Goal: Task Accomplishment & Management: Manage account settings

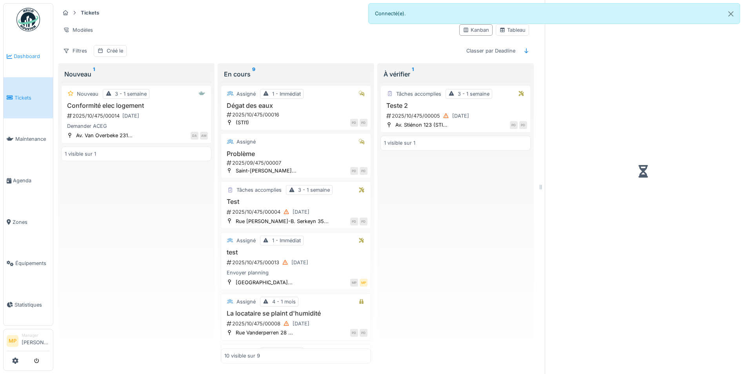
click at [29, 54] on span "Dashboard" at bounding box center [32, 56] width 36 height 7
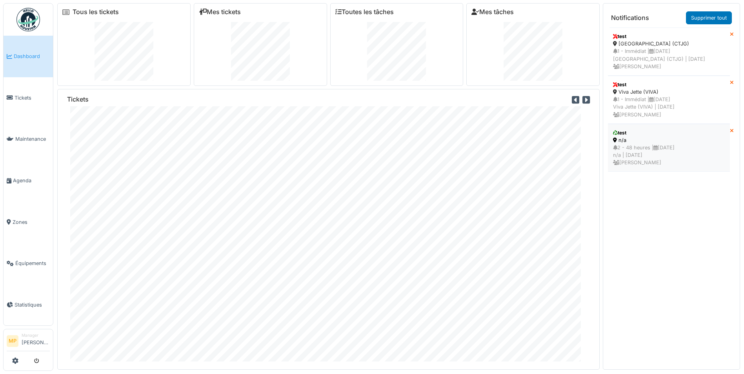
click at [639, 156] on div "2 - 48 heures | 02/10/2025 n/a | Il y a 6 jour(s) Maïté Perrenoud" at bounding box center [669, 155] width 112 height 23
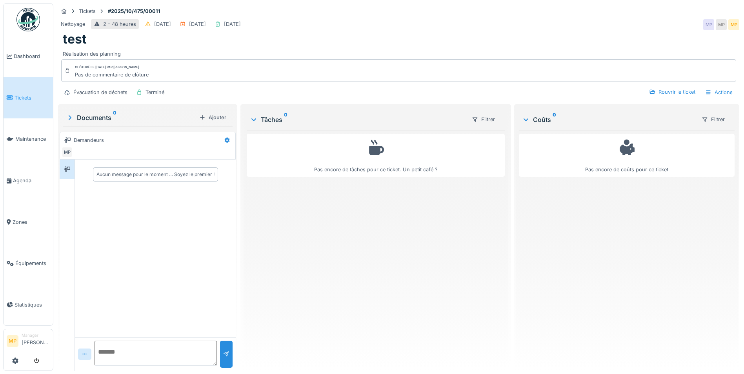
click at [18, 89] on link "Tickets" at bounding box center [28, 98] width 49 height 42
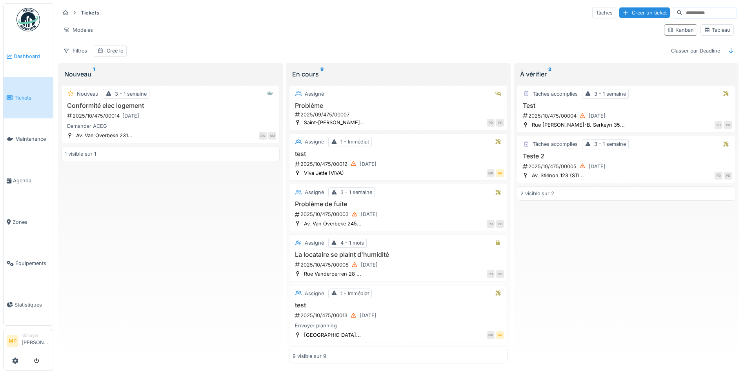
click at [29, 53] on span "Dashboard" at bounding box center [32, 56] width 36 height 7
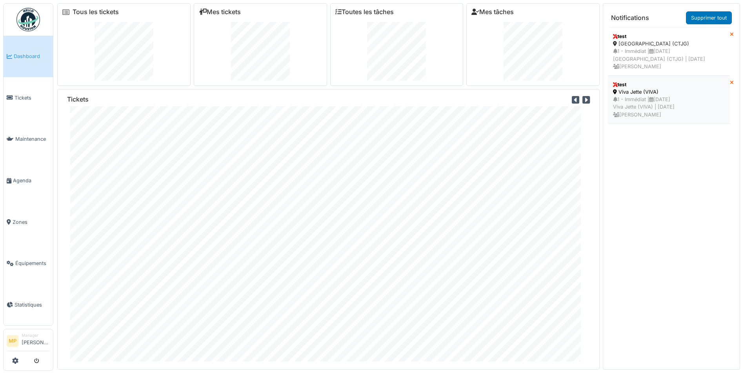
click at [649, 105] on div "1 - Immédiat | 03/10/2025 Viva Jette (VIVA) | Il y a 6 jour(s) Maïté Perrenoud" at bounding box center [669, 107] width 112 height 23
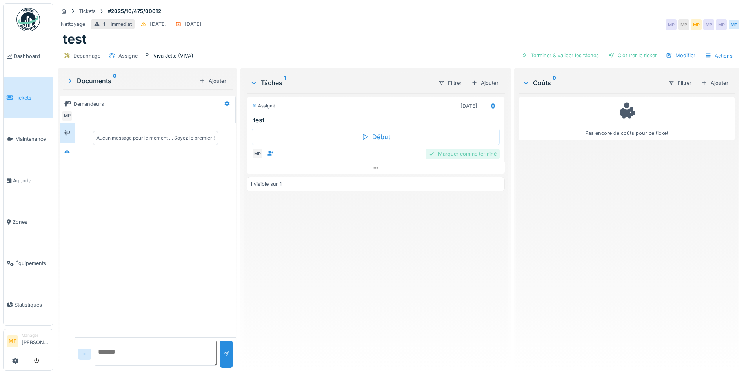
click at [450, 154] on div "Marquer comme terminé" at bounding box center [463, 154] width 74 height 11
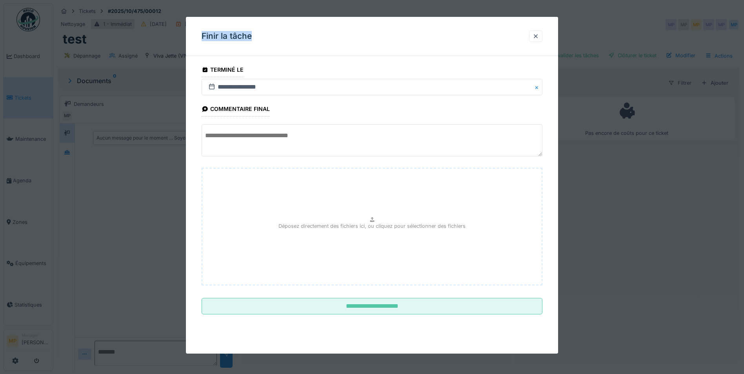
drag, startPoint x: 375, startPoint y: 48, endPoint x: 169, endPoint y: 77, distance: 207.6
click at [169, 77] on div "**********" at bounding box center [398, 187] width 691 height 374
click at [533, 35] on div at bounding box center [535, 36] width 13 height 11
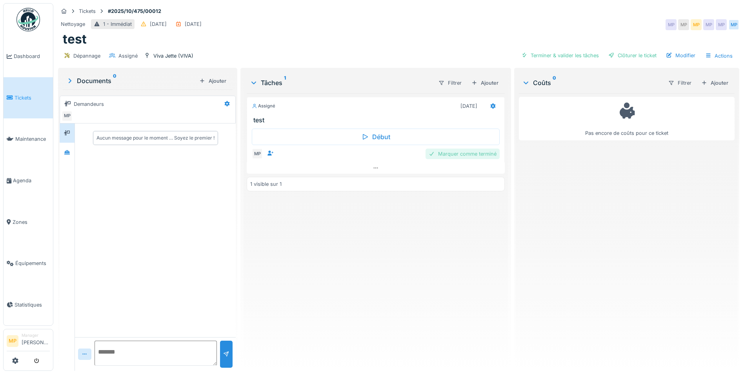
click at [464, 153] on div "Marquer comme terminé" at bounding box center [463, 154] width 74 height 11
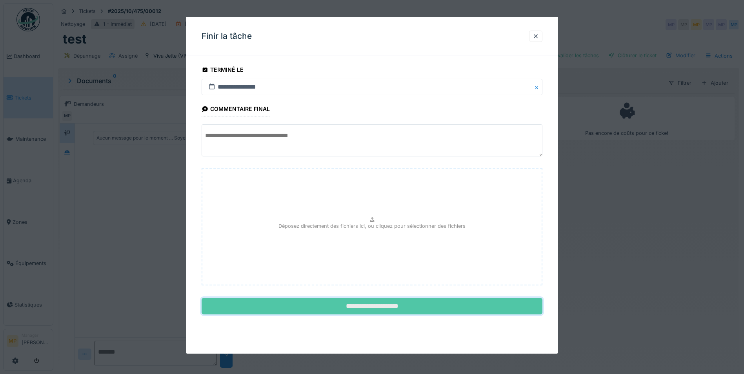
click at [390, 305] on input "**********" at bounding box center [372, 306] width 341 height 16
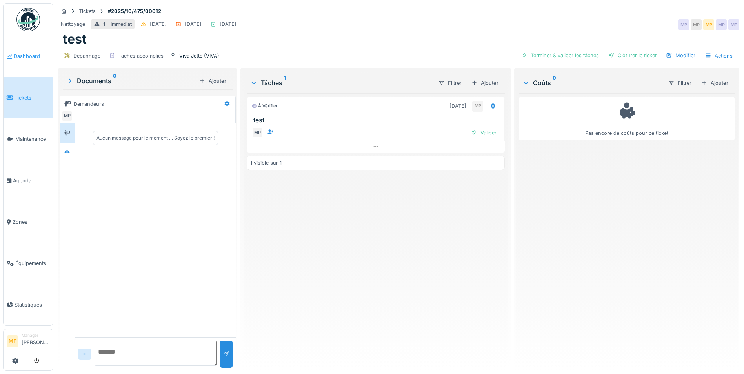
click at [31, 56] on span "Dashboard" at bounding box center [32, 56] width 36 height 7
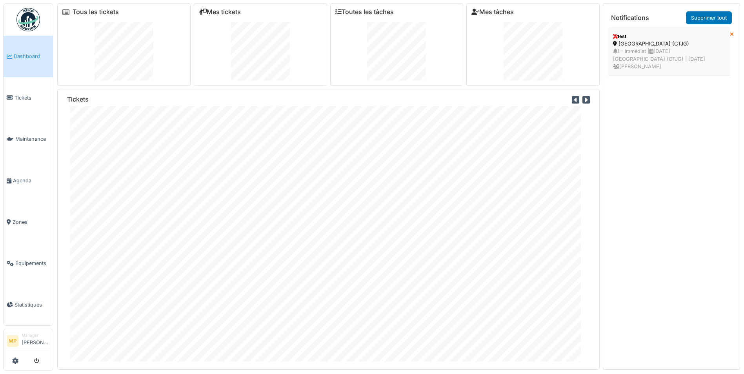
click at [657, 47] on div "[GEOGRAPHIC_DATA] (CTJG)" at bounding box center [669, 43] width 112 height 7
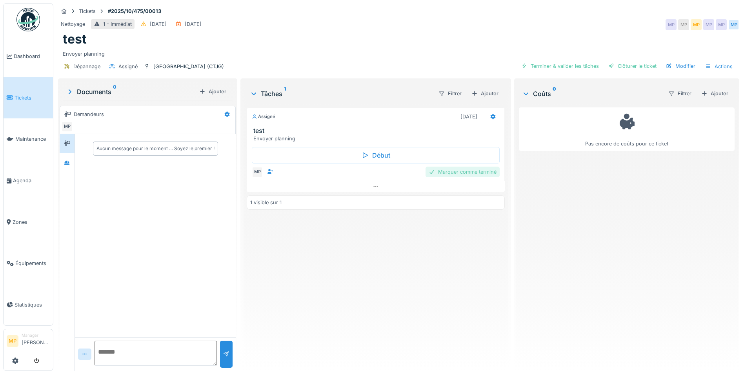
click at [475, 170] on div "Marquer comme terminé" at bounding box center [463, 172] width 74 height 11
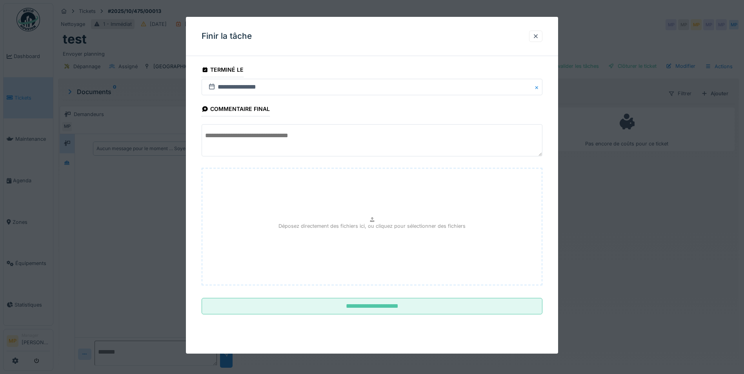
scroll to position [6, 0]
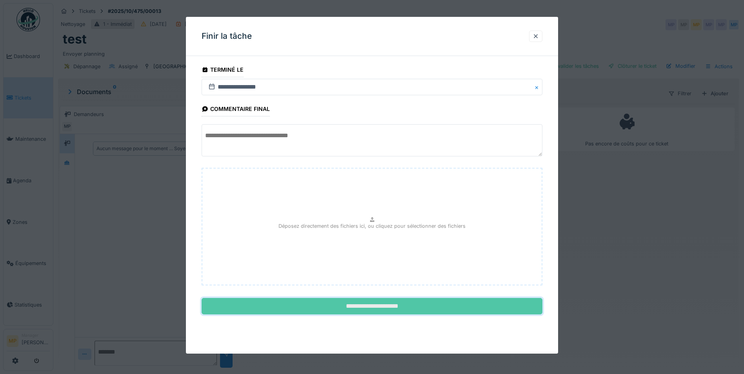
click at [368, 308] on input "**********" at bounding box center [372, 306] width 341 height 16
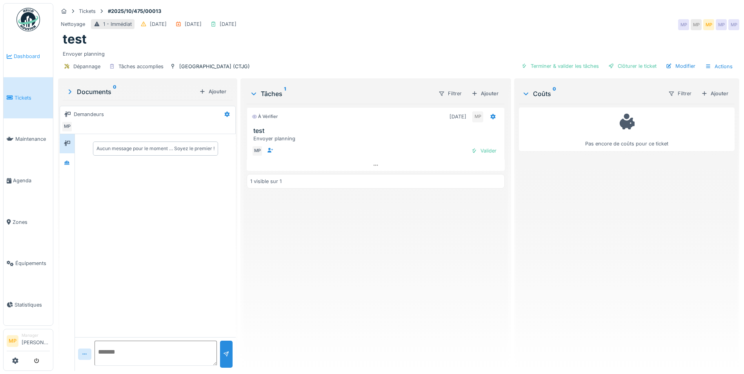
click at [19, 57] on span "Dashboard" at bounding box center [32, 56] width 36 height 7
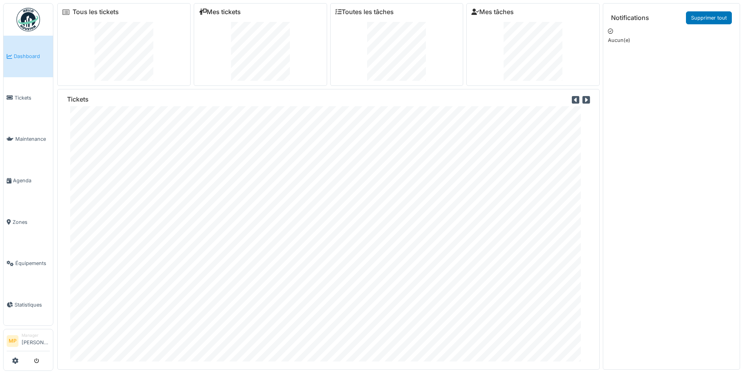
click at [206, 13] on link "Mes tickets" at bounding box center [220, 11] width 42 height 7
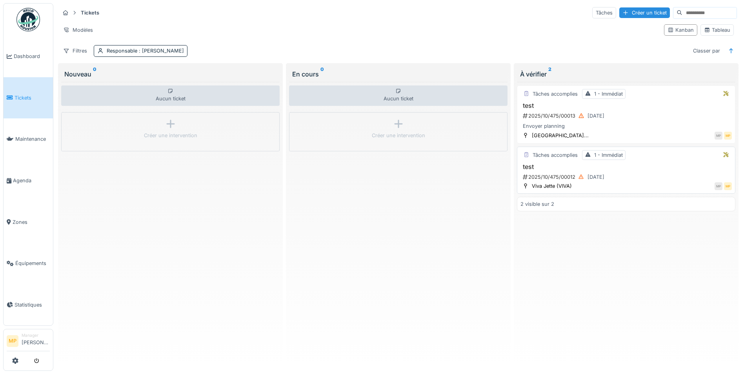
click at [534, 167] on h3 "test" at bounding box center [626, 166] width 211 height 7
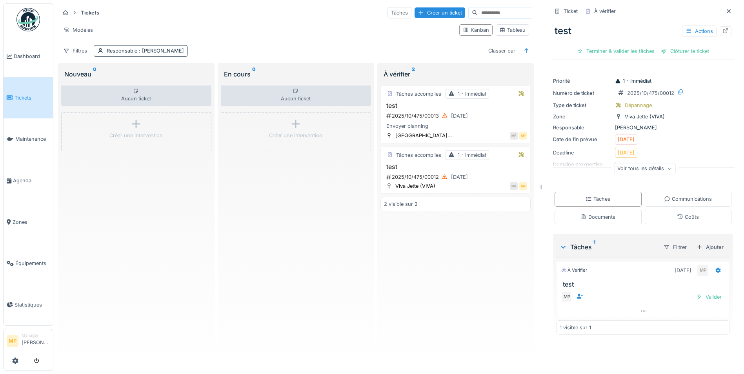
scroll to position [6, 0]
click at [662, 163] on div "Voir tous les détails" at bounding box center [645, 168] width 62 height 11
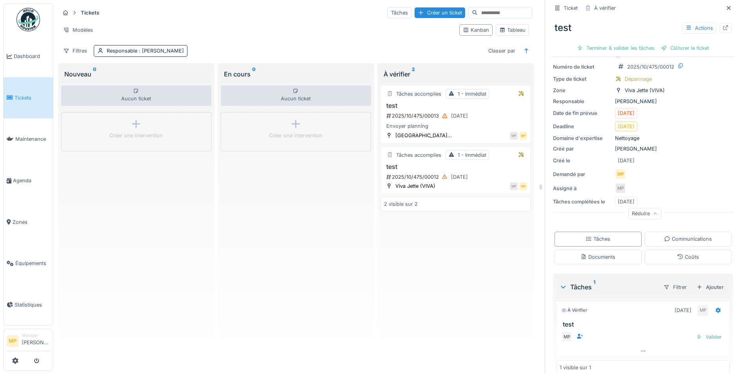
scroll to position [36, 0]
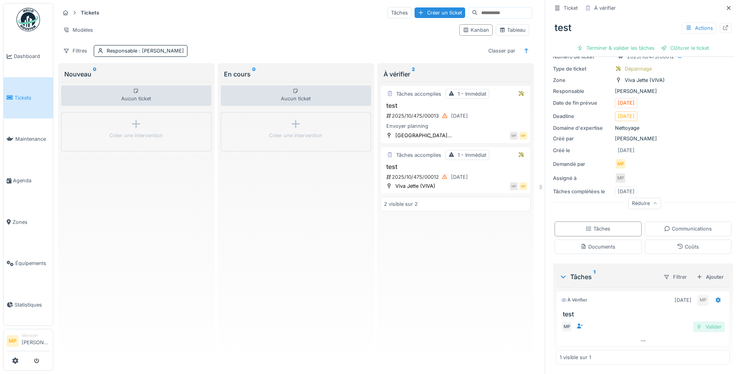
click at [700, 322] on div "Valider" at bounding box center [709, 327] width 32 height 11
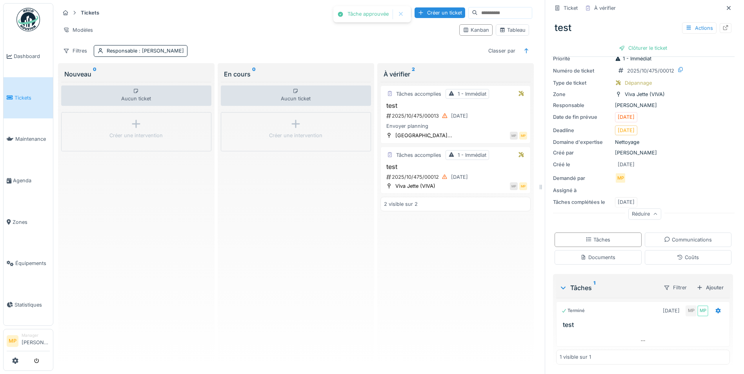
scroll to position [22, 0]
click at [411, 102] on h3 "test" at bounding box center [455, 105] width 143 height 7
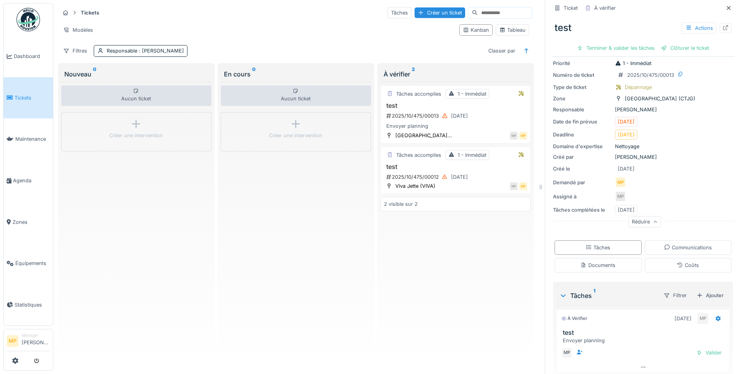
scroll to position [52, 0]
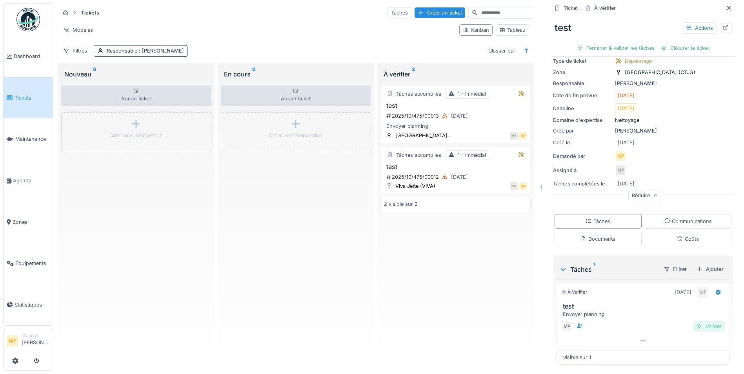
click at [702, 321] on div "Valider" at bounding box center [709, 326] width 32 height 11
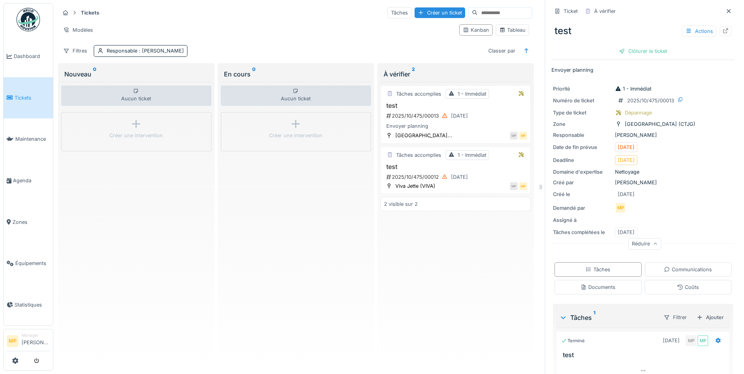
scroll to position [0, 0]
click at [18, 173] on link "Agenda" at bounding box center [28, 181] width 49 height 42
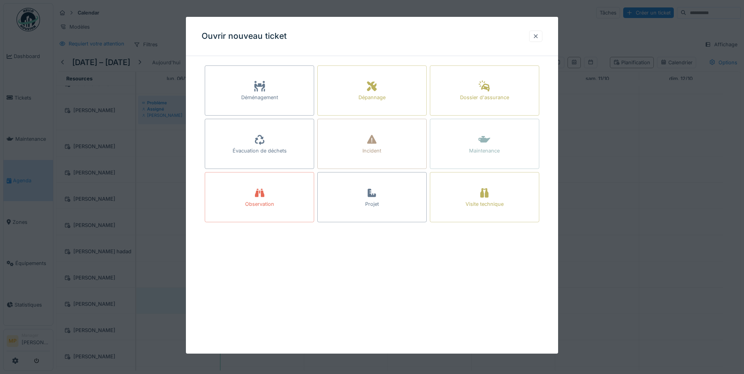
click at [534, 34] on div at bounding box center [535, 36] width 13 height 11
click at [538, 33] on div at bounding box center [536, 36] width 6 height 7
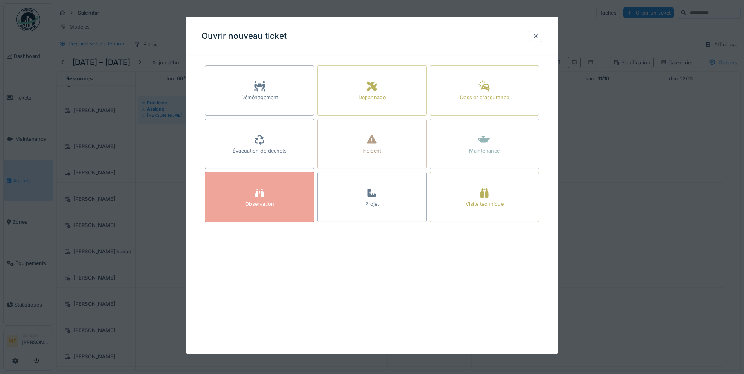
click at [252, 186] on div "Observation" at bounding box center [259, 197] width 109 height 50
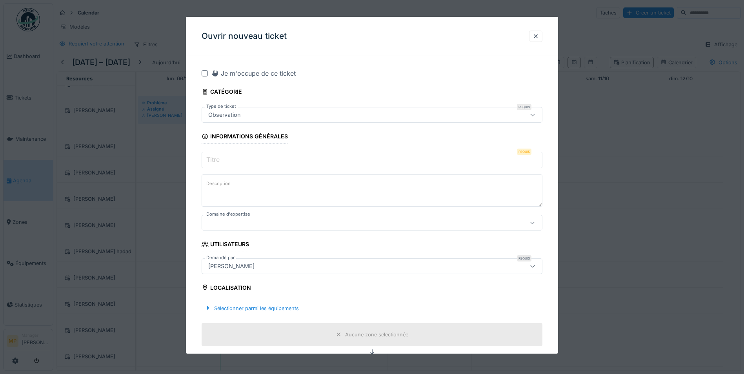
click at [478, 153] on input "Titre" at bounding box center [372, 160] width 341 height 16
click at [439, 163] on input "Titre" at bounding box center [372, 160] width 341 height 16
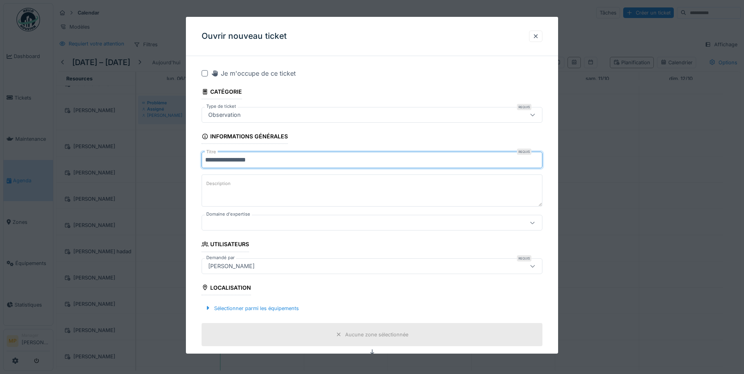
type input "**********"
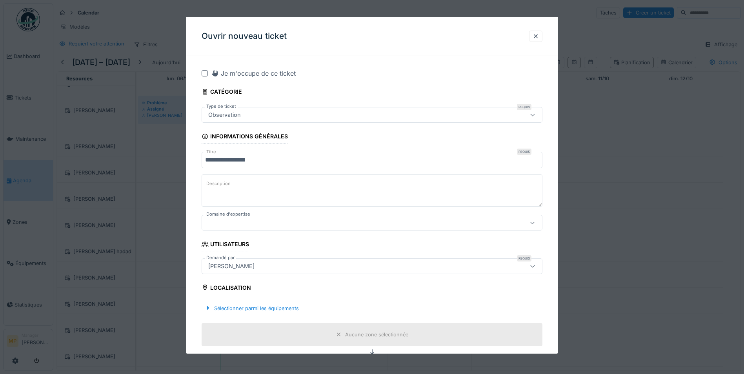
click at [533, 219] on div at bounding box center [533, 222] width 6 height 7
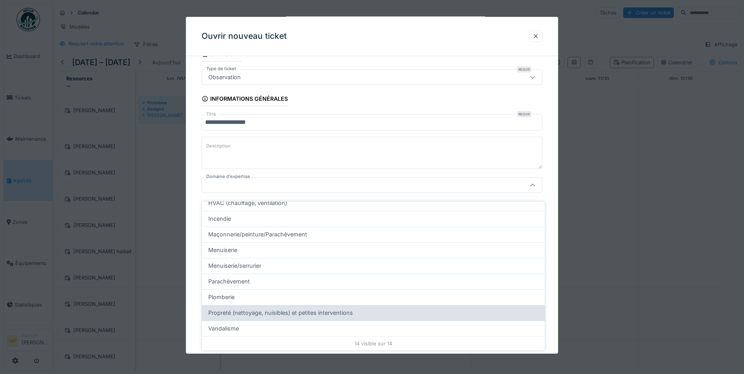
click at [232, 309] on span "Propreté (nettoyage, nuisibles) et petites interventions" at bounding box center [280, 313] width 145 height 9
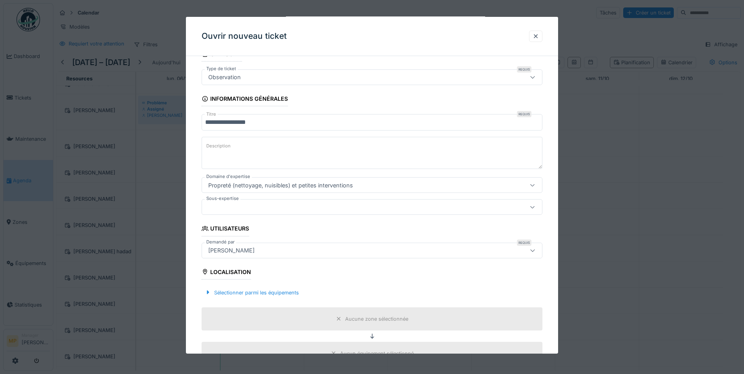
type input "****"
click at [258, 150] on textarea "Description" at bounding box center [372, 153] width 341 height 32
type textarea "**********"
click at [536, 205] on icon at bounding box center [533, 205] width 6 height 5
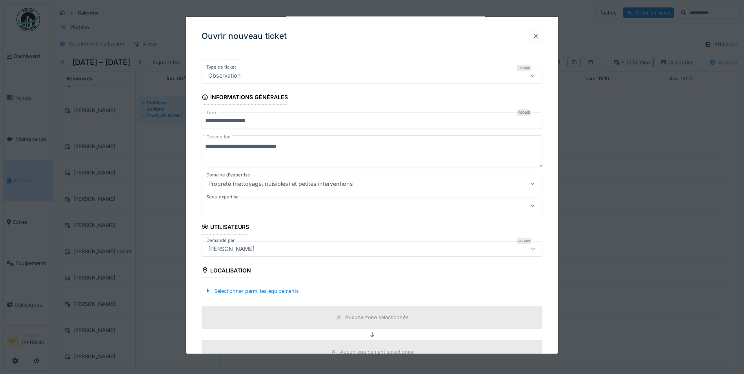
scroll to position [60, 0]
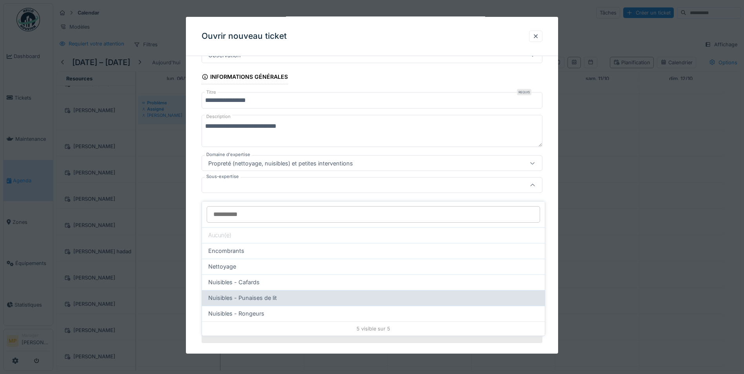
click at [221, 295] on span "Nuisibles - Punaises de lit" at bounding box center [242, 298] width 69 height 9
type input "****"
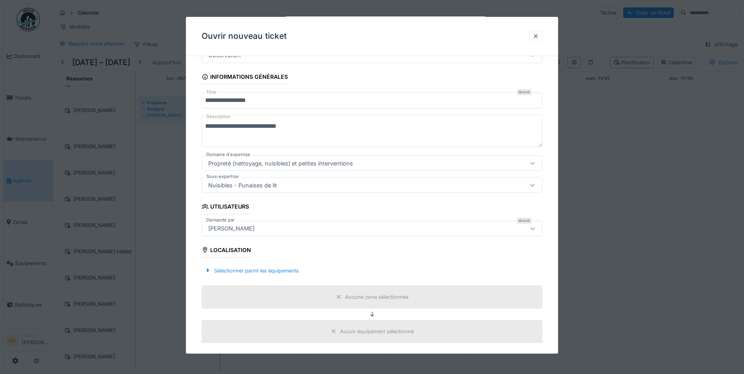
drag, startPoint x: 541, startPoint y: 182, endPoint x: 536, endPoint y: 183, distance: 4.5
click at [537, 183] on div at bounding box center [532, 185] width 19 height 15
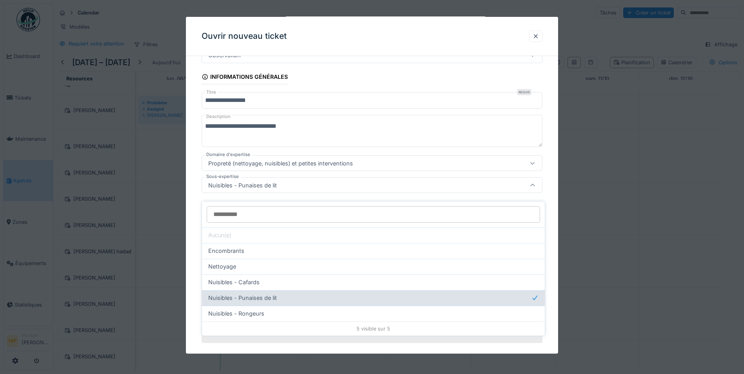
click at [246, 294] on span "Nuisibles - Punaises de lit" at bounding box center [242, 298] width 69 height 9
click at [224, 294] on span "Nuisibles - Punaises de lit" at bounding box center [242, 298] width 69 height 9
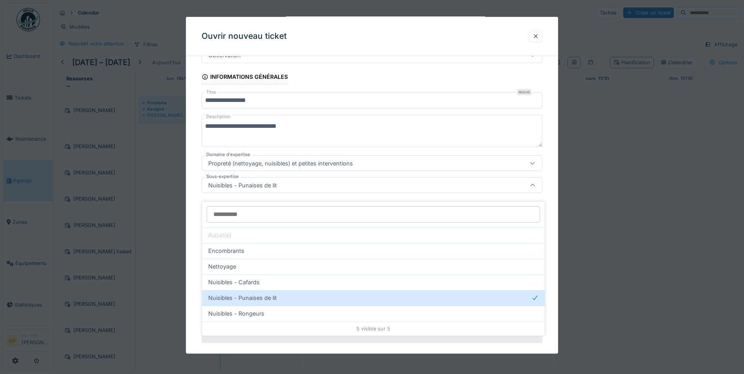
click at [536, 188] on div at bounding box center [533, 185] width 6 height 7
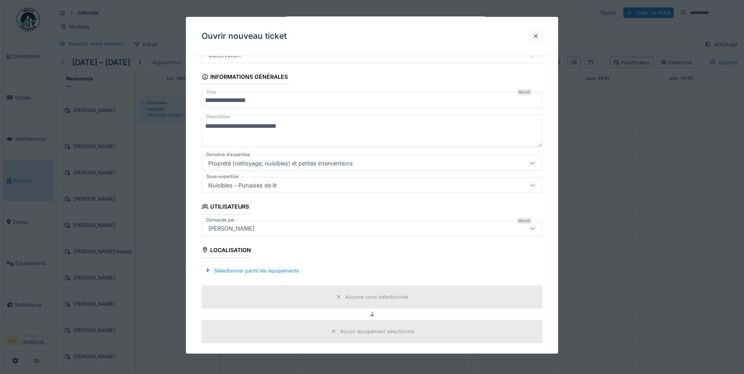
scroll to position [138, 0]
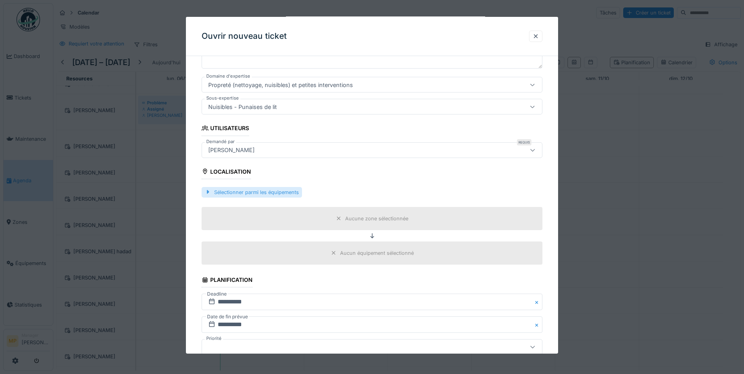
click at [236, 191] on div "Sélectionner parmi les équipements" at bounding box center [252, 192] width 100 height 11
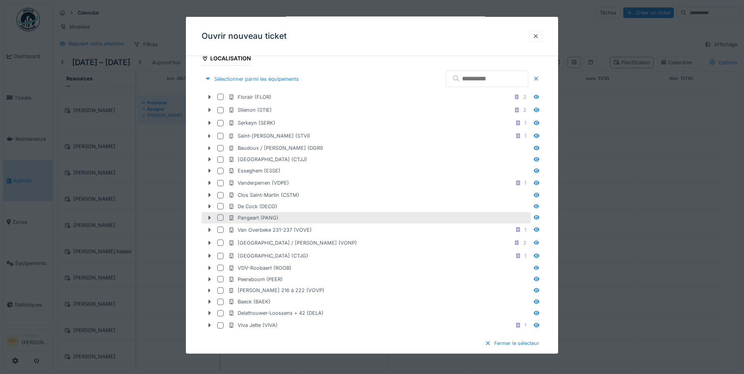
scroll to position [256, 0]
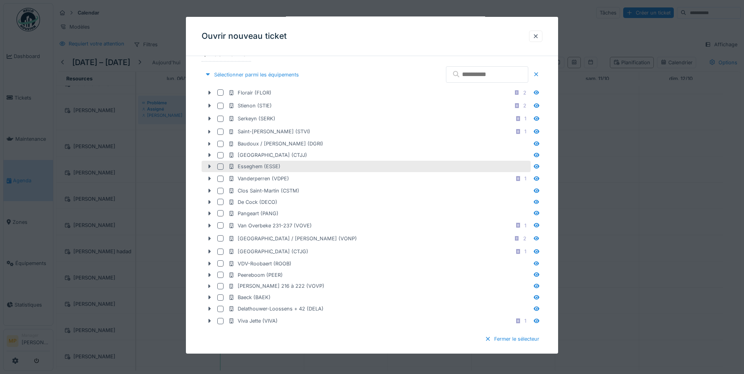
click at [220, 167] on div at bounding box center [220, 166] width 6 height 6
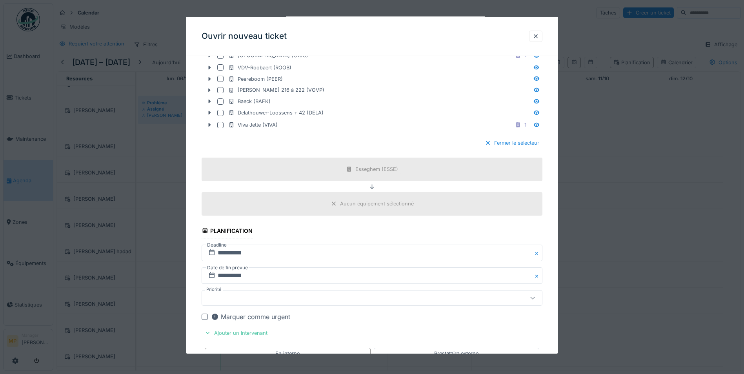
scroll to position [334, 0]
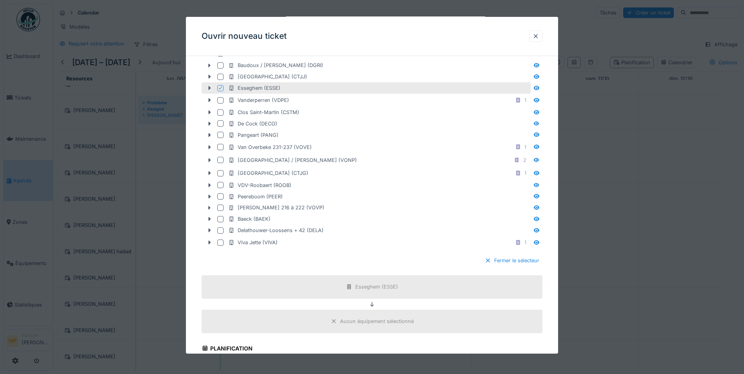
click at [372, 305] on icon at bounding box center [372, 304] width 6 height 5
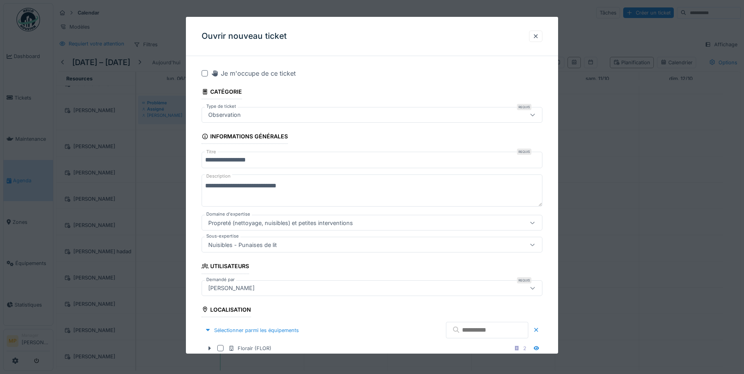
scroll to position [0, 0]
click at [204, 72] on div at bounding box center [205, 73] width 6 height 6
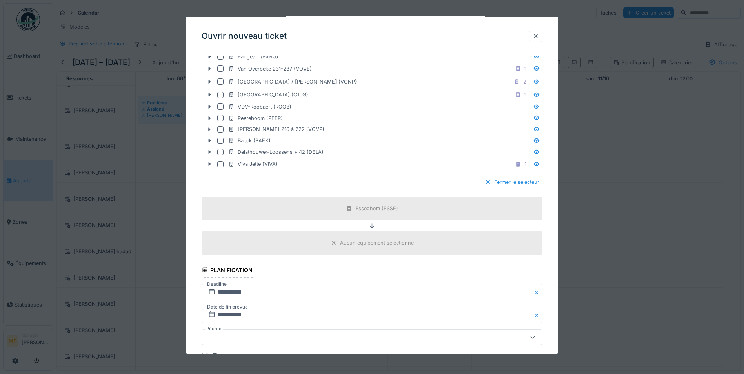
scroll to position [471, 0]
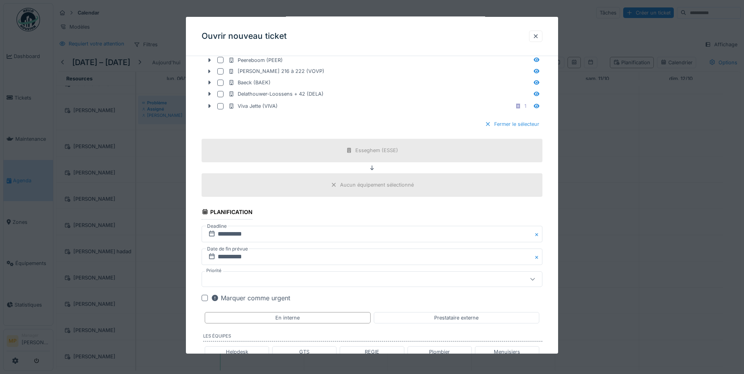
click at [519, 123] on div "Fermer le sélecteur" at bounding box center [512, 124] width 61 height 11
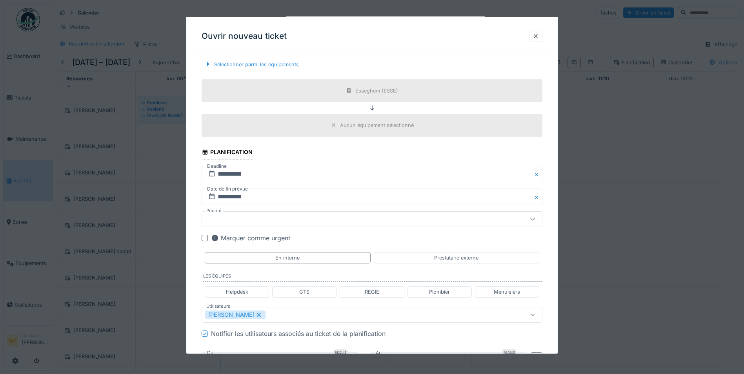
scroll to position [324, 0]
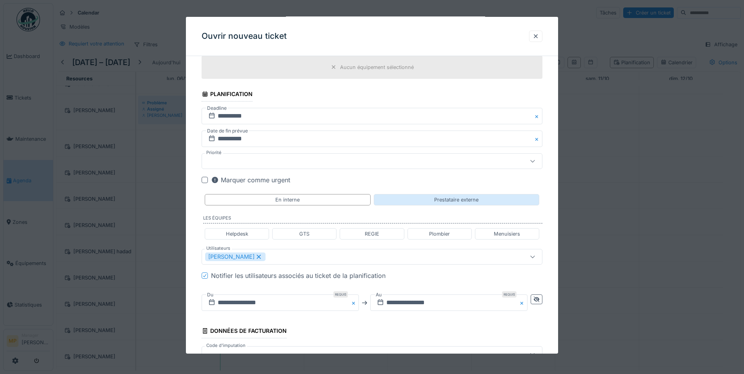
click at [461, 197] on div "Prestataire externe" at bounding box center [456, 199] width 44 height 7
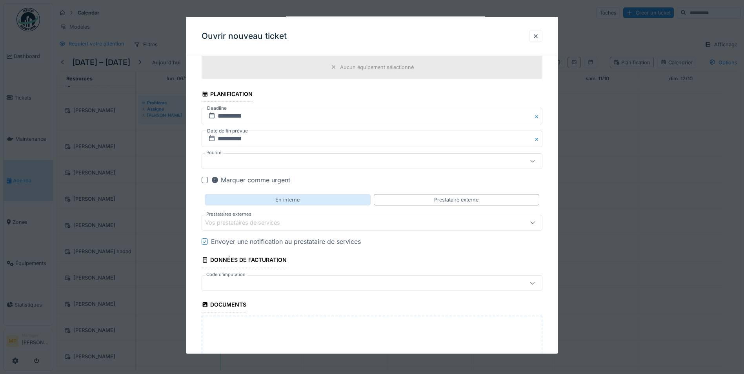
click at [304, 204] on div "En interne" at bounding box center [288, 199] width 166 height 11
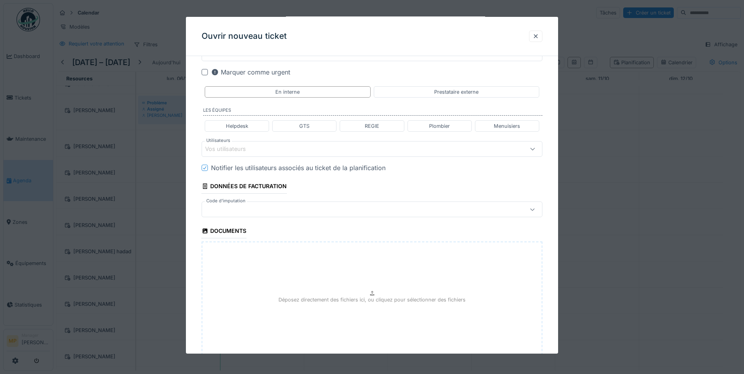
scroll to position [481, 0]
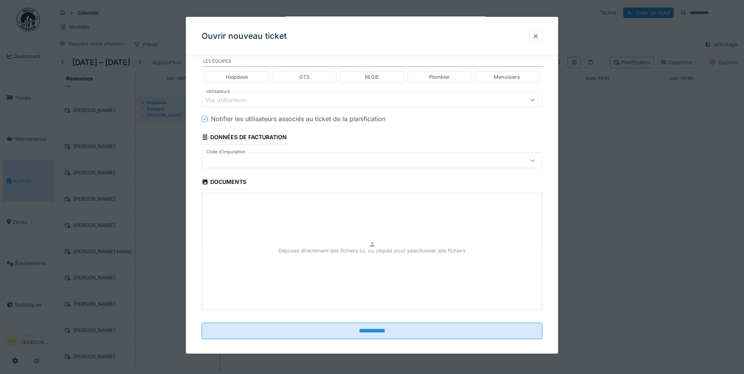
click at [540, 158] on div at bounding box center [532, 160] width 19 height 15
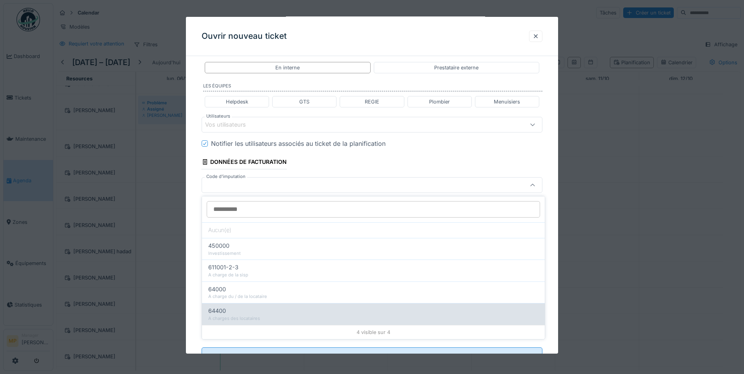
scroll to position [6, 0]
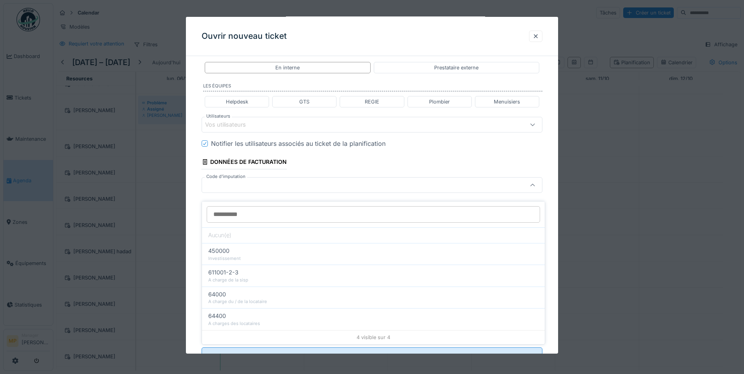
click at [218, 313] on span "64400" at bounding box center [217, 316] width 18 height 9
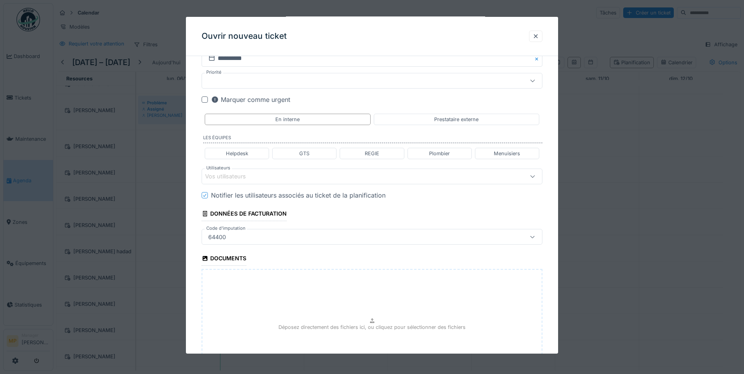
scroll to position [410, 0]
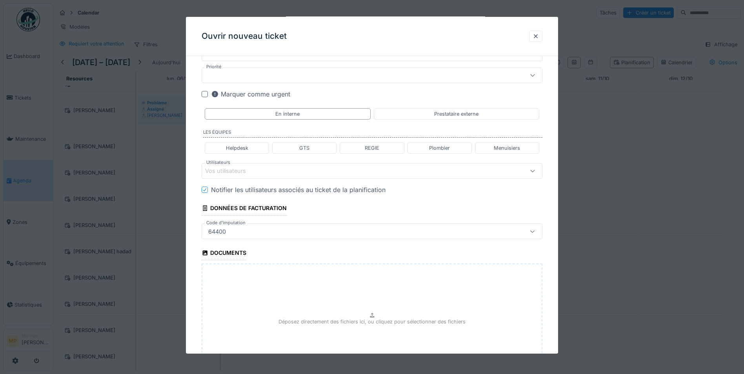
click at [535, 232] on icon at bounding box center [533, 231] width 6 height 5
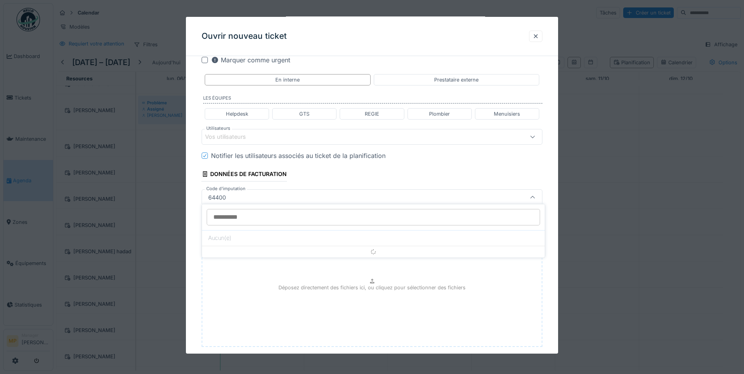
scroll to position [456, 0]
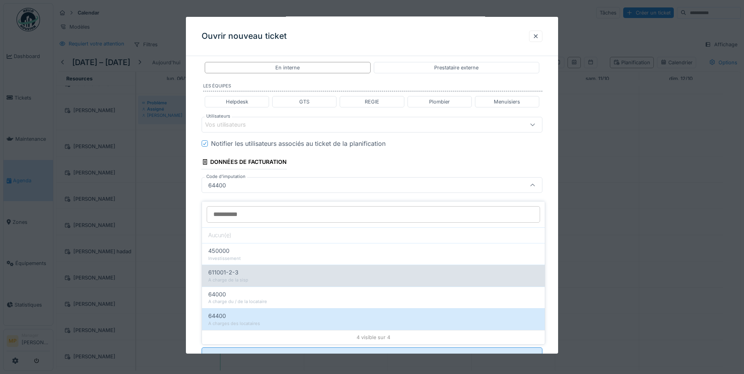
click at [244, 277] on div "A charge de la sisp" at bounding box center [373, 280] width 330 height 7
type input "****"
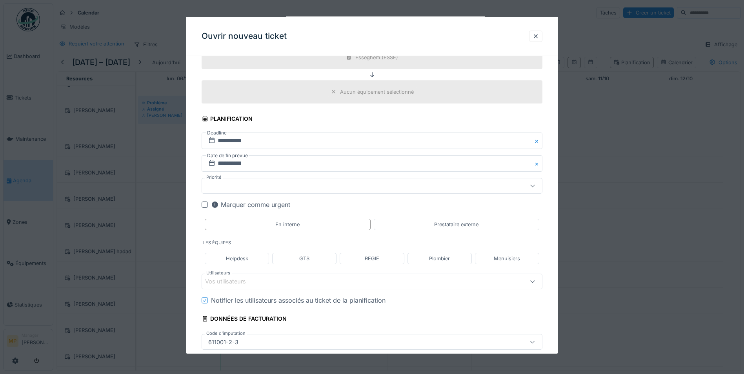
scroll to position [182, 0]
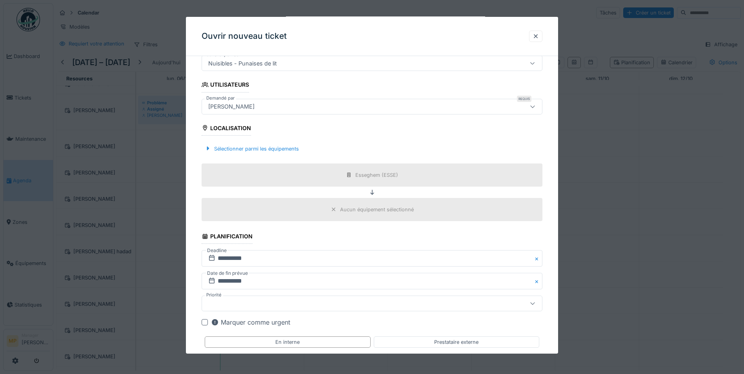
click at [542, 258] on button "Close" at bounding box center [538, 258] width 9 height 16
click at [261, 259] on input "text" at bounding box center [372, 258] width 341 height 16
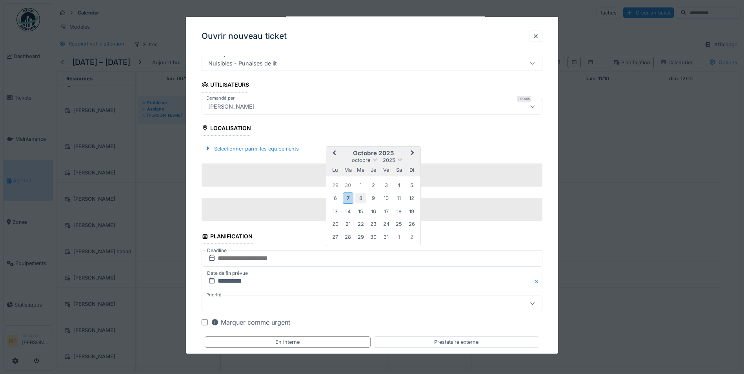
click at [362, 198] on div "8" at bounding box center [360, 198] width 11 height 11
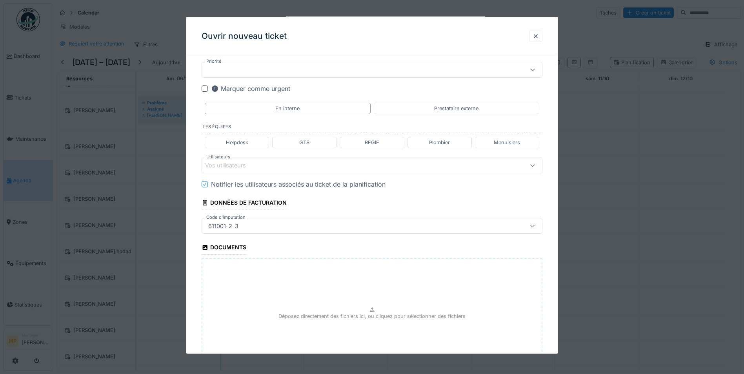
scroll to position [488, 0]
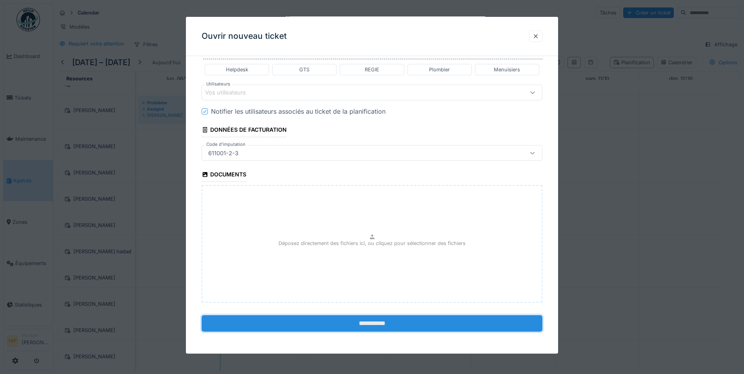
click at [371, 321] on input "**********" at bounding box center [372, 323] width 341 height 16
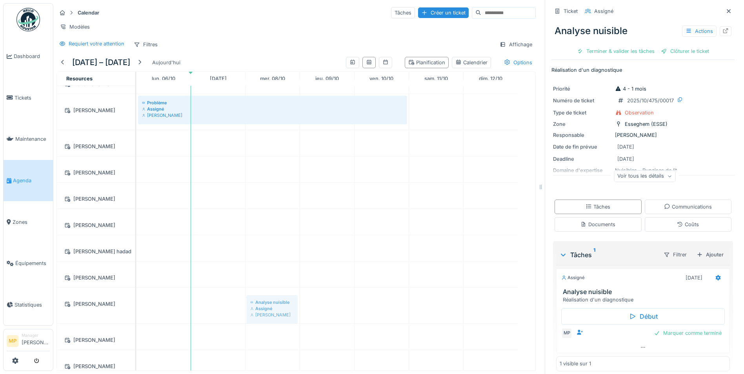
drag, startPoint x: 212, startPoint y: 301, endPoint x: 266, endPoint y: 307, distance: 54.5
click at [266, 307] on div "Problème Assigné Alain Michiel Problème Assigné Annick Vander beken Problème As…" at bounding box center [336, 297] width 399 height 737
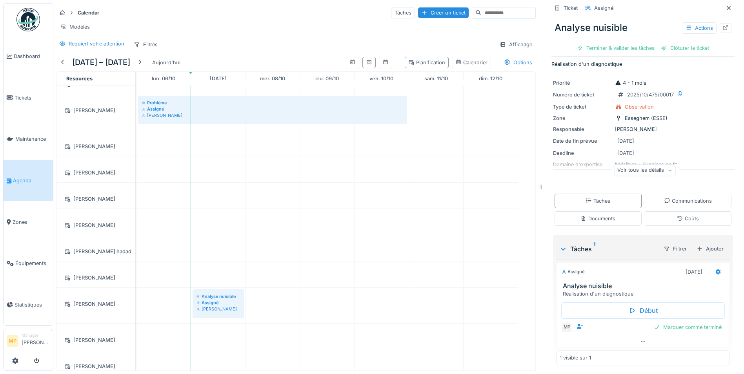
scroll to position [7, 0]
click at [686, 268] on div "07/10/2025" at bounding box center [694, 271] width 17 height 7
click at [716, 269] on icon at bounding box center [718, 271] width 5 height 5
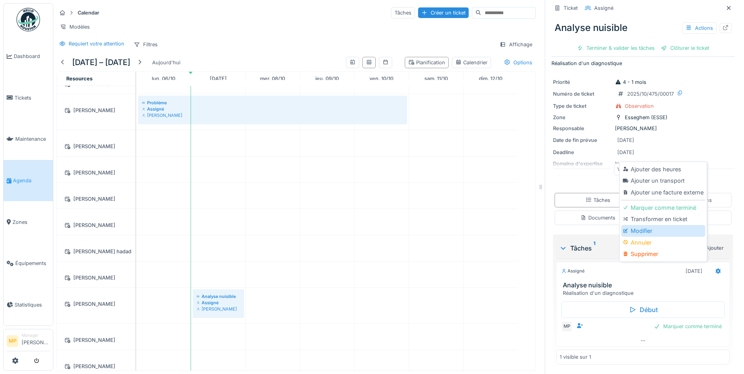
click at [653, 226] on div "Modifier" at bounding box center [663, 231] width 84 height 12
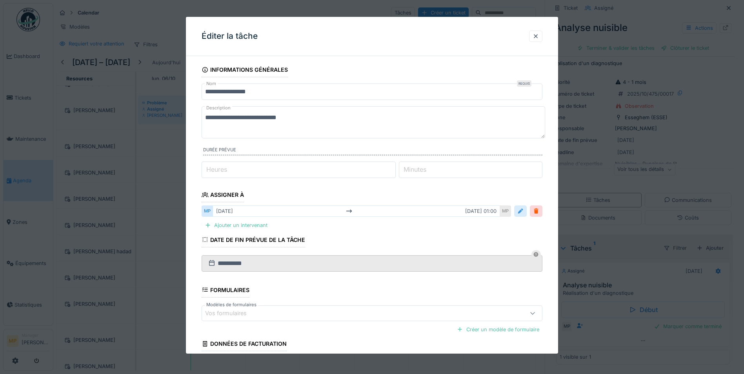
click at [522, 211] on div at bounding box center [520, 211] width 6 height 7
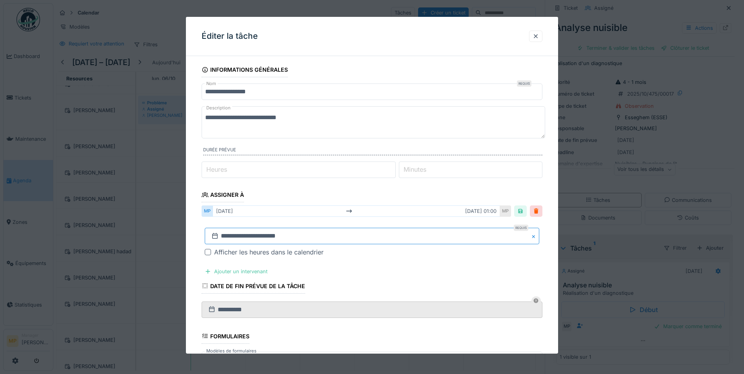
click at [308, 236] on input "**********" at bounding box center [372, 236] width 335 height 16
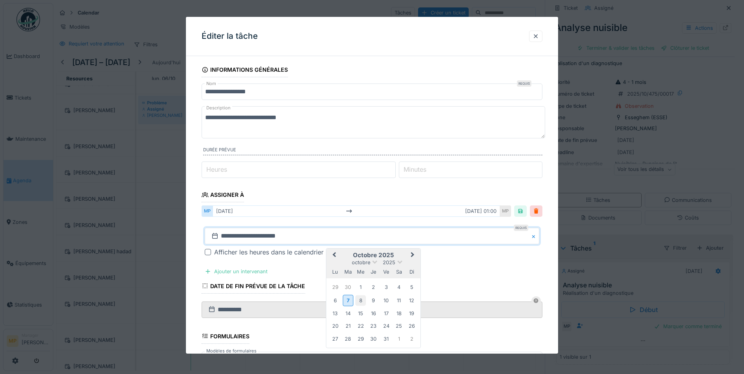
click at [359, 297] on div "8" at bounding box center [360, 300] width 11 height 11
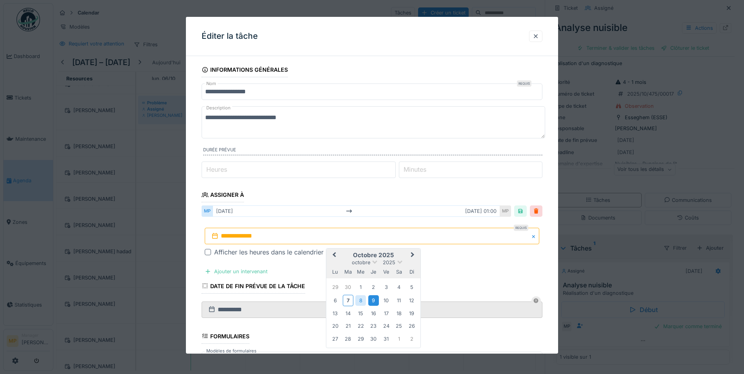
click at [377, 301] on div "9" at bounding box center [373, 300] width 11 height 11
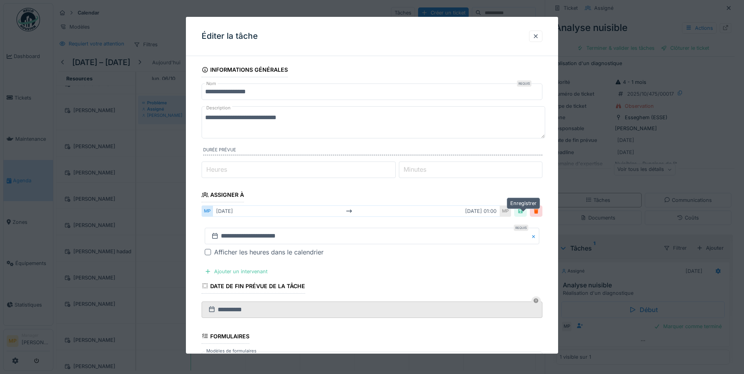
click at [522, 211] on div at bounding box center [520, 211] width 6 height 7
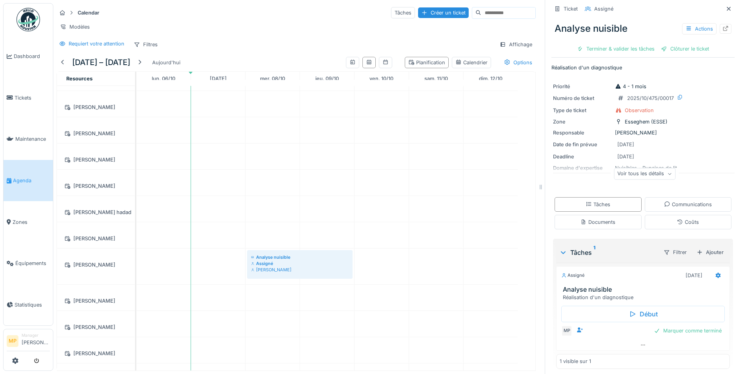
scroll to position [0, 0]
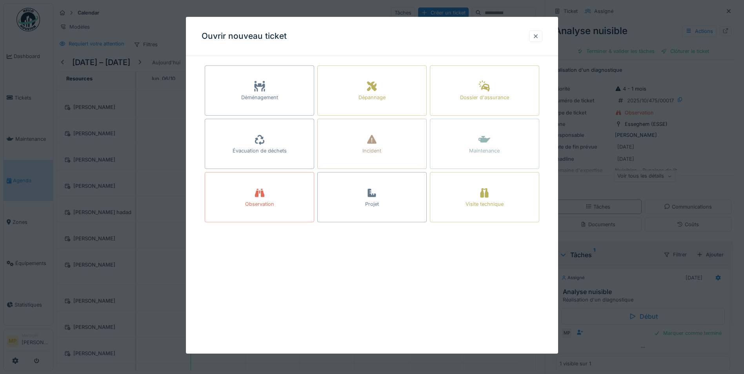
click at [536, 36] on div at bounding box center [536, 36] width 6 height 7
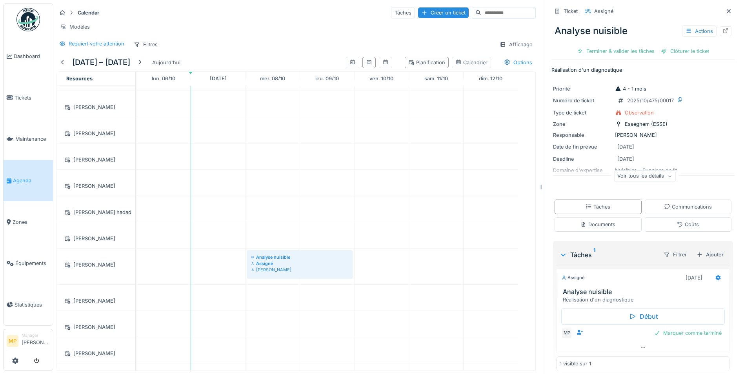
click at [650, 171] on div "Voir tous les détails" at bounding box center [645, 176] width 62 height 11
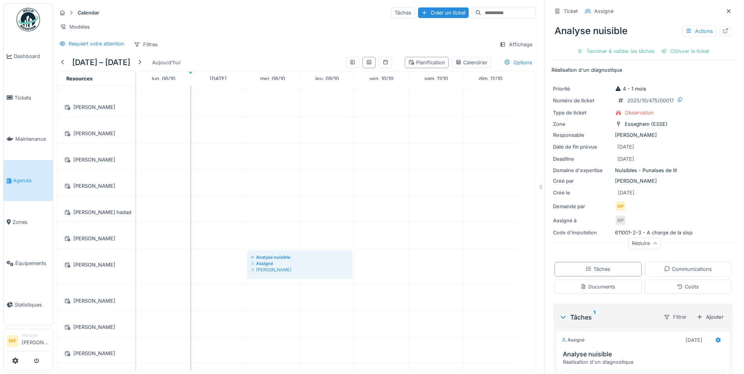
click at [653, 242] on icon at bounding box center [655, 244] width 5 height 4
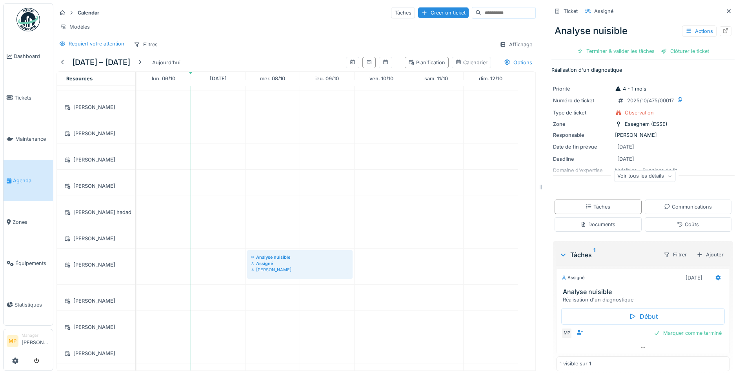
scroll to position [7, 0]
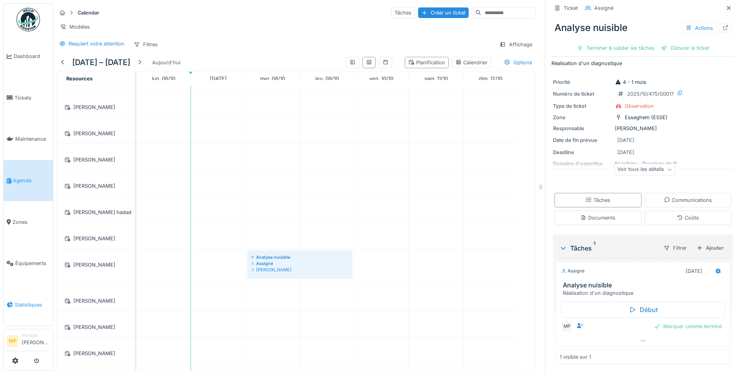
click at [29, 301] on span "Statistiques" at bounding box center [32, 304] width 35 height 7
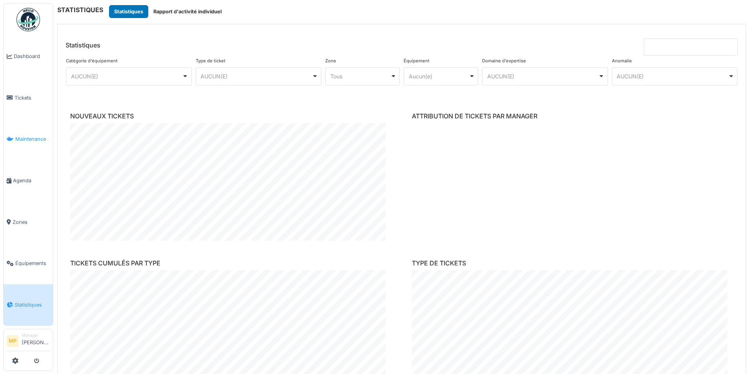
click at [25, 136] on span "Maintenance" at bounding box center [32, 138] width 35 height 7
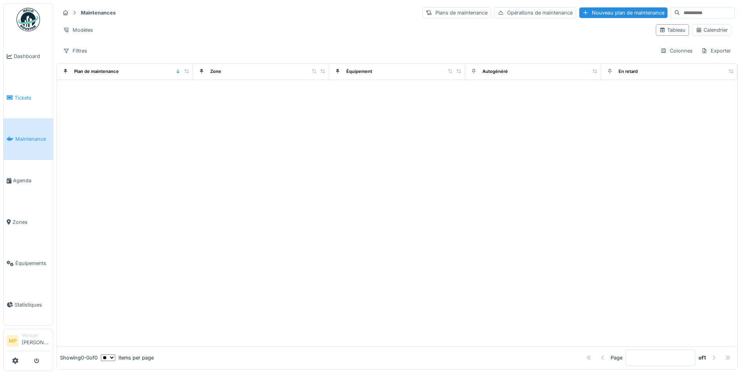
click at [21, 94] on span "Tickets" at bounding box center [32, 97] width 35 height 7
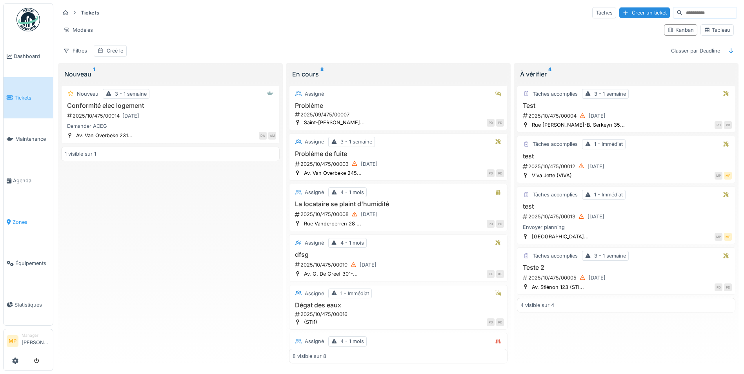
click at [15, 218] on span "Zones" at bounding box center [31, 221] width 37 height 7
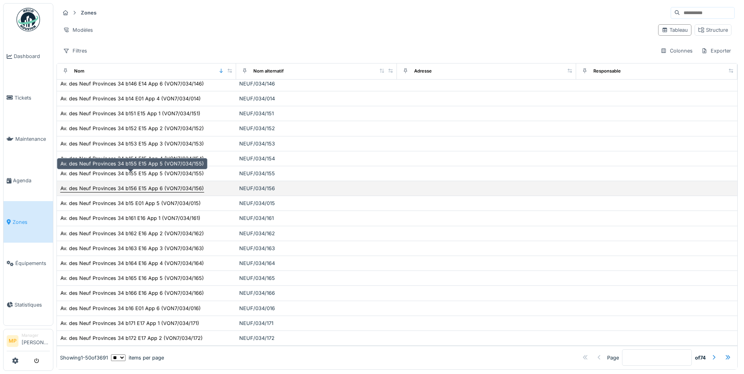
scroll to position [377, 0]
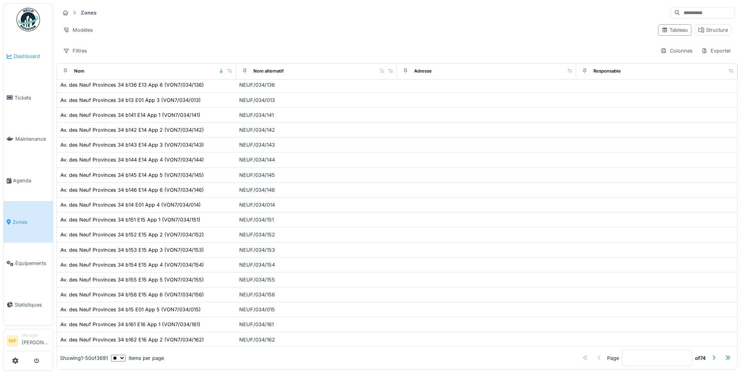
click at [21, 51] on link "Dashboard" at bounding box center [28, 57] width 49 height 42
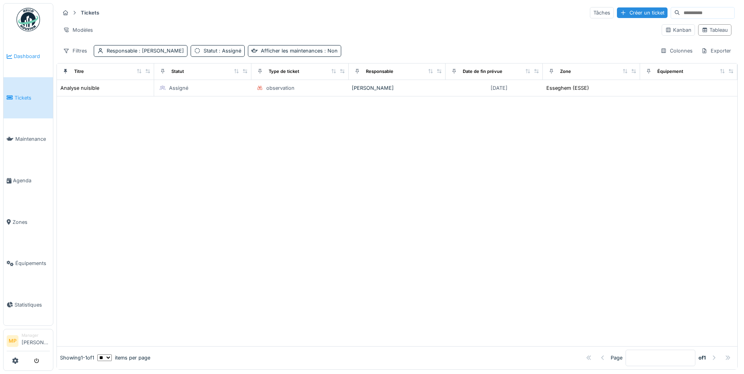
click at [28, 56] on span "Dashboard" at bounding box center [32, 56] width 36 height 7
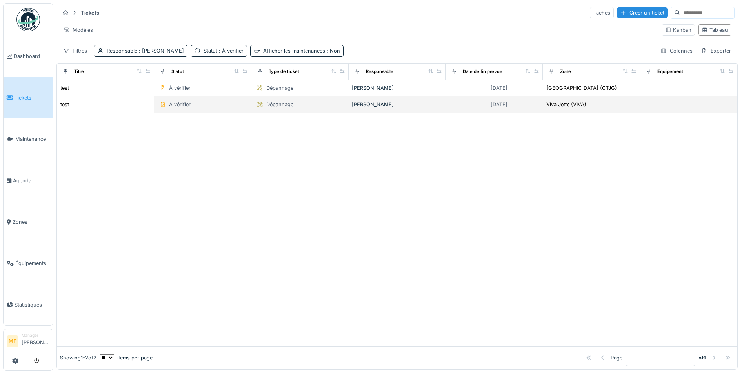
click at [528, 109] on td "03/10/2025" at bounding box center [494, 104] width 97 height 16
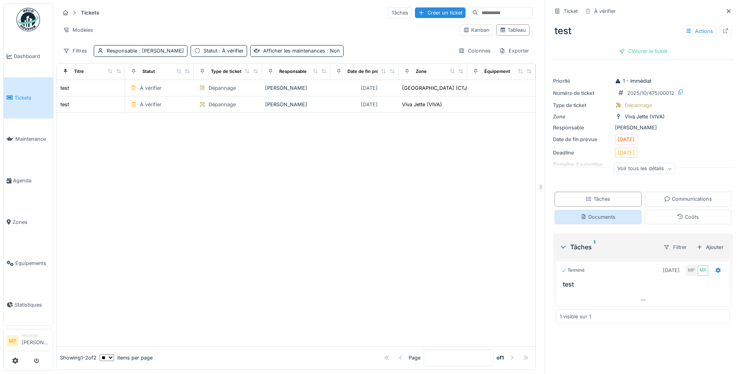
scroll to position [6, 0]
click at [654, 163] on div "Voir tous les détails" at bounding box center [645, 168] width 62 height 11
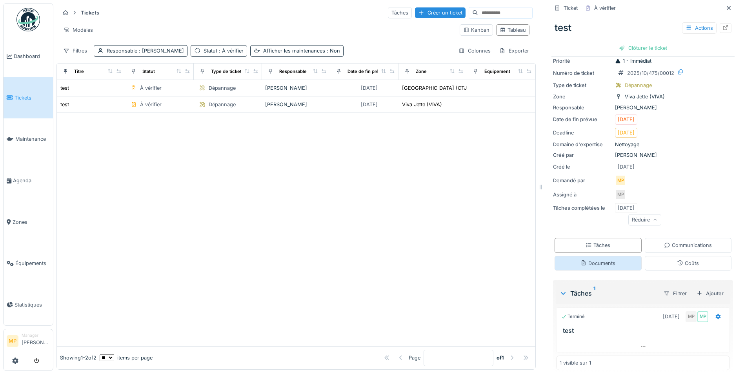
scroll to position [25, 0]
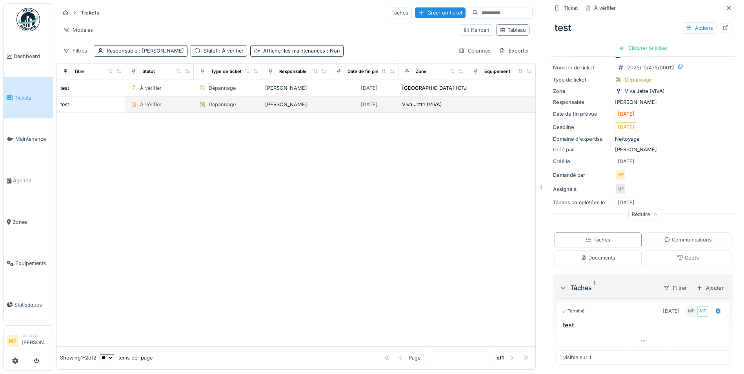
click at [131, 102] on icon at bounding box center [134, 104] width 6 height 5
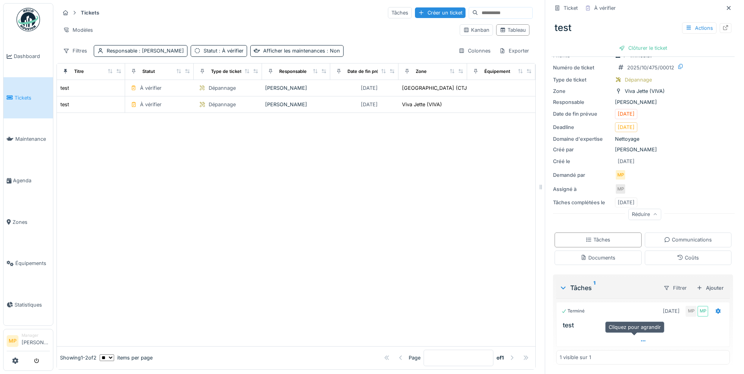
click at [640, 339] on icon at bounding box center [643, 341] width 6 height 5
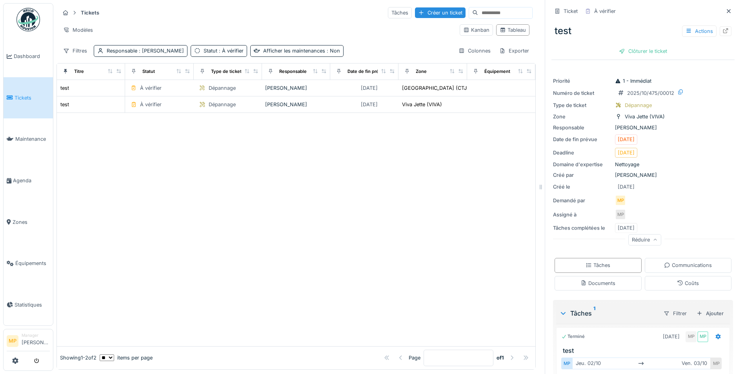
scroll to position [0, 0]
click at [687, 29] on div "Actions" at bounding box center [699, 30] width 35 height 11
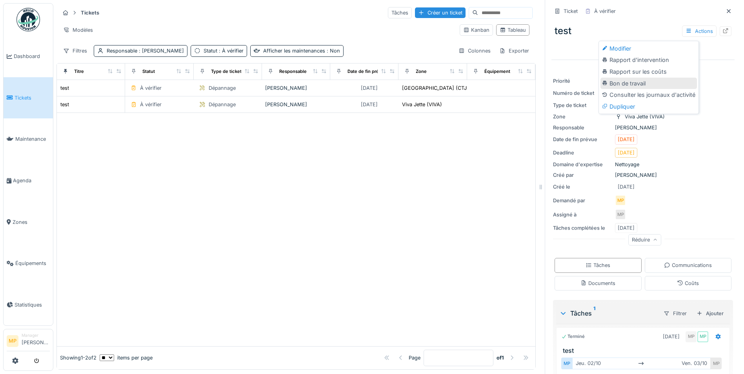
click at [643, 86] on div "Bon de travail" at bounding box center [649, 84] width 96 height 12
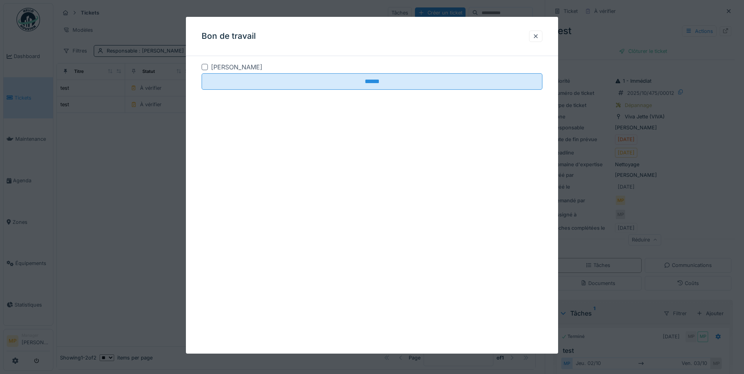
click at [205, 64] on div at bounding box center [205, 67] width 6 height 6
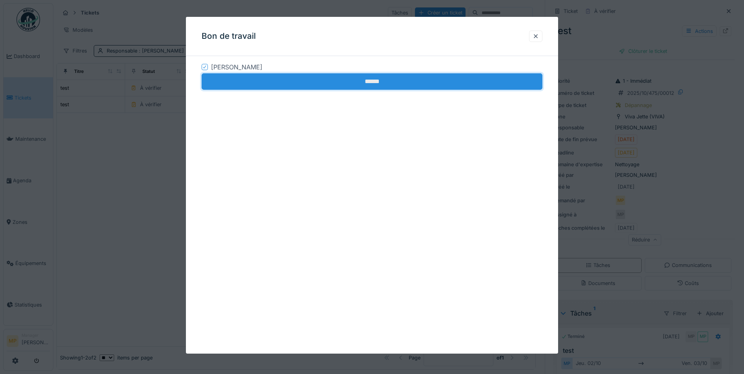
click at [375, 84] on input "******" at bounding box center [372, 81] width 341 height 16
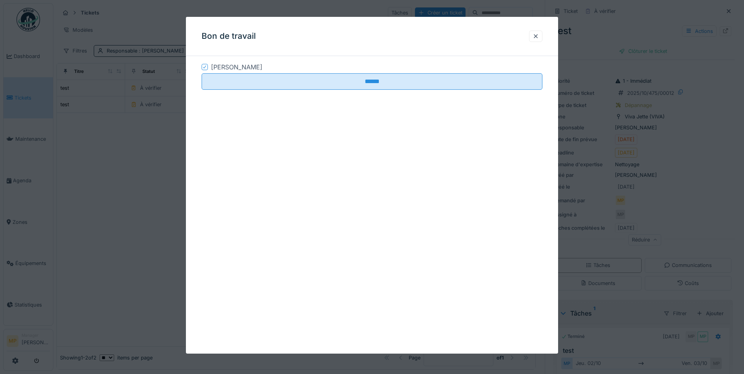
drag, startPoint x: 539, startPoint y: 36, endPoint x: 537, endPoint y: 13, distance: 23.3
click at [538, 35] on div at bounding box center [536, 36] width 6 height 7
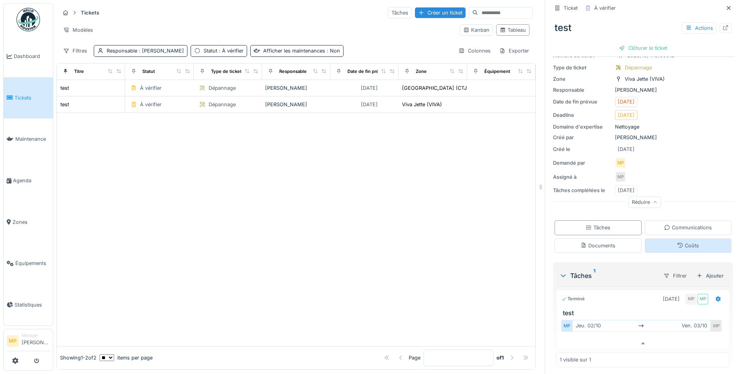
scroll to position [40, 0]
click at [560, 273] on icon at bounding box center [563, 273] width 6 height 8
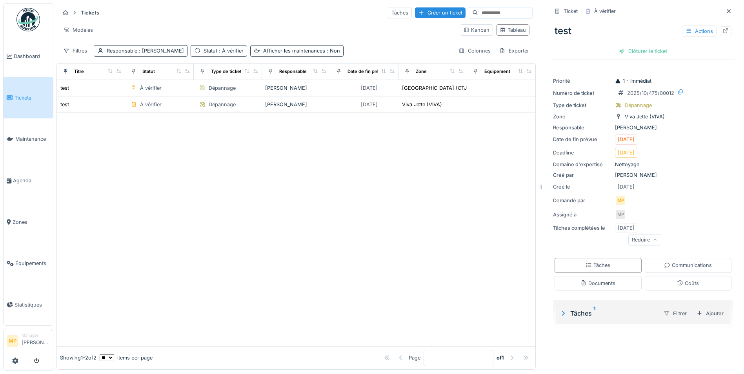
scroll to position [0, 0]
click at [559, 273] on div "Tâches Communications Documents Coûts" at bounding box center [643, 274] width 183 height 38
click at [559, 315] on icon at bounding box center [563, 313] width 8 height 6
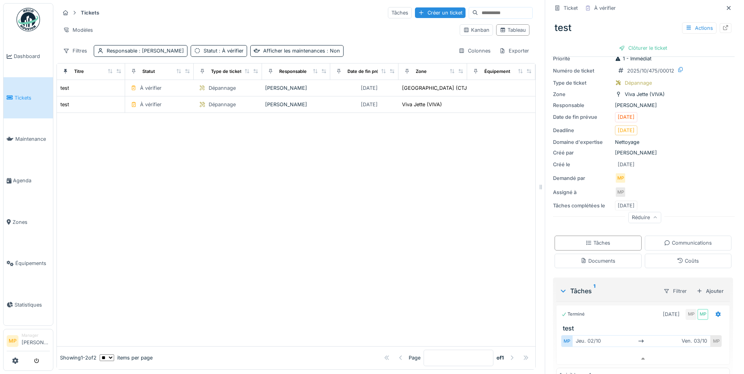
scroll to position [40, 0]
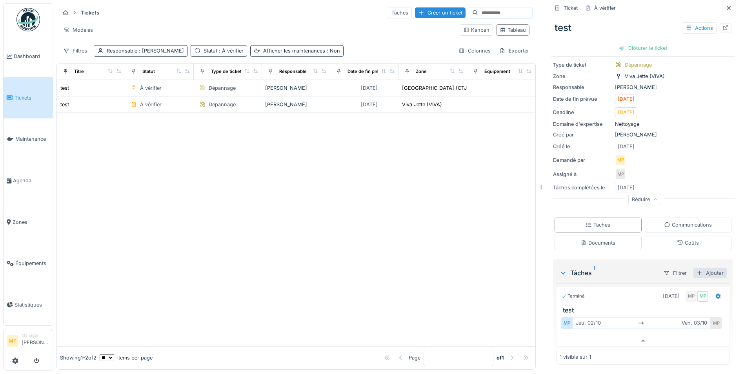
click at [694, 273] on div "Ajouter" at bounding box center [710, 273] width 33 height 11
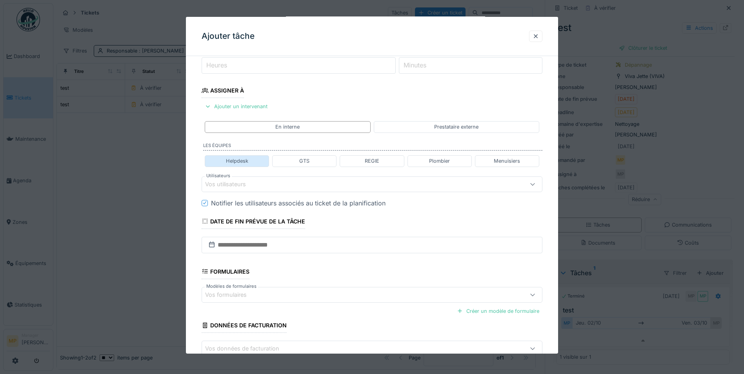
scroll to position [152, 0]
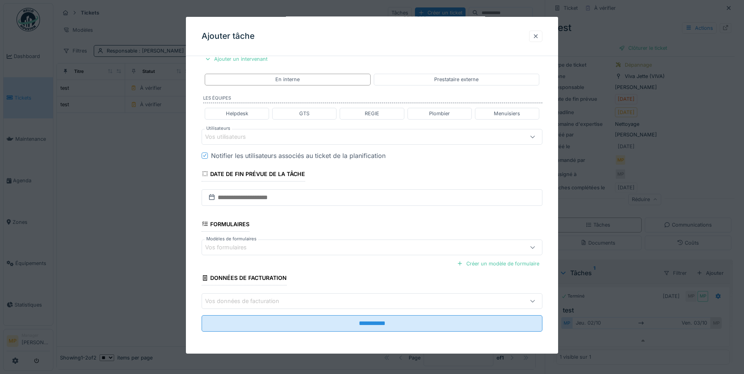
click at [533, 35] on div at bounding box center [535, 36] width 13 height 11
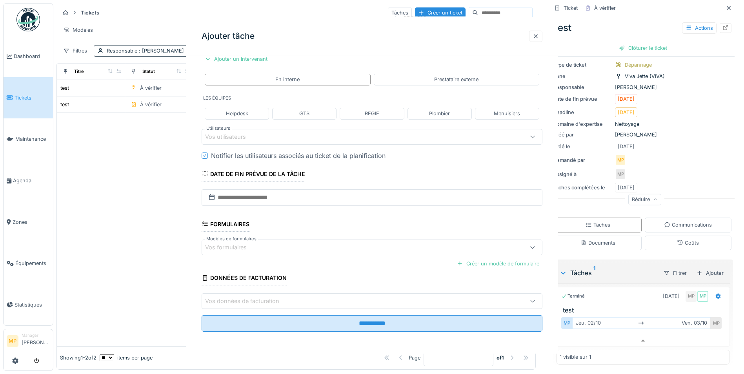
scroll to position [0, 0]
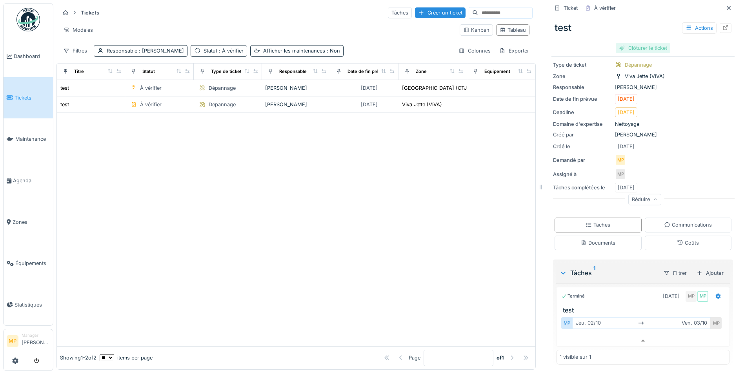
click at [634, 47] on div "Clôturer le ticket" at bounding box center [643, 48] width 55 height 11
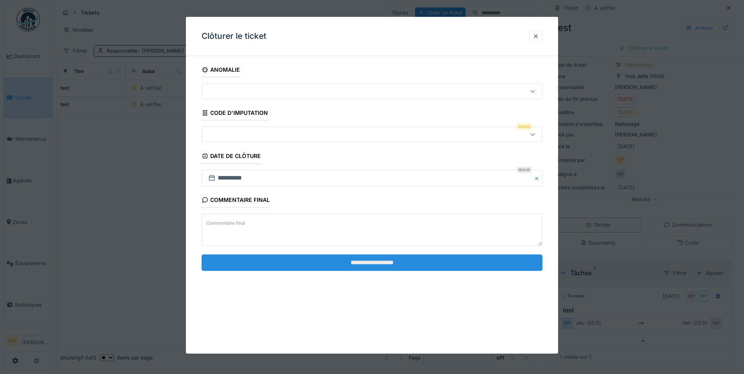
click at [359, 264] on input "**********" at bounding box center [372, 263] width 341 height 16
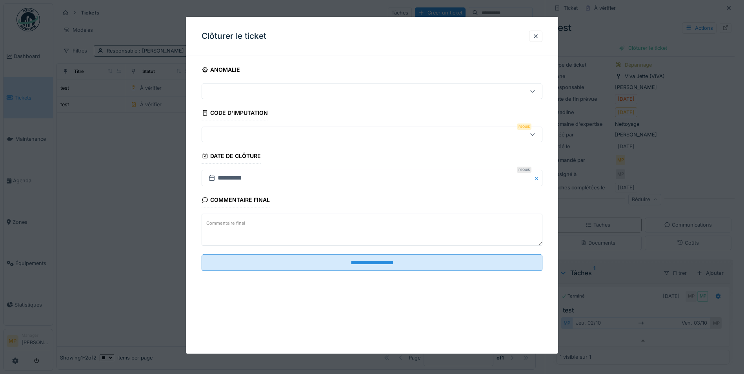
click at [533, 133] on icon at bounding box center [533, 134] width 6 height 5
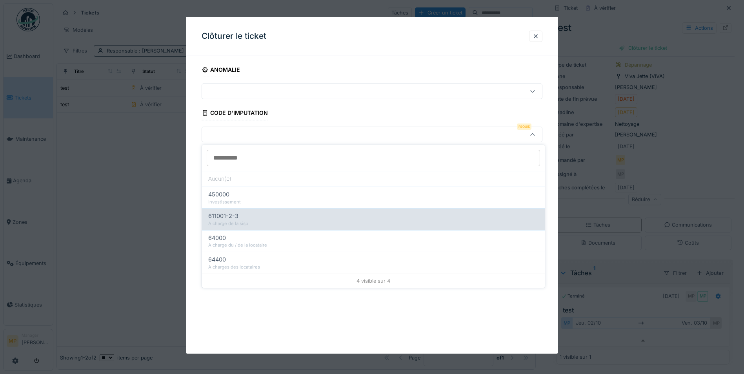
click at [255, 222] on div "A charge de la sisp" at bounding box center [373, 223] width 330 height 7
type input "****"
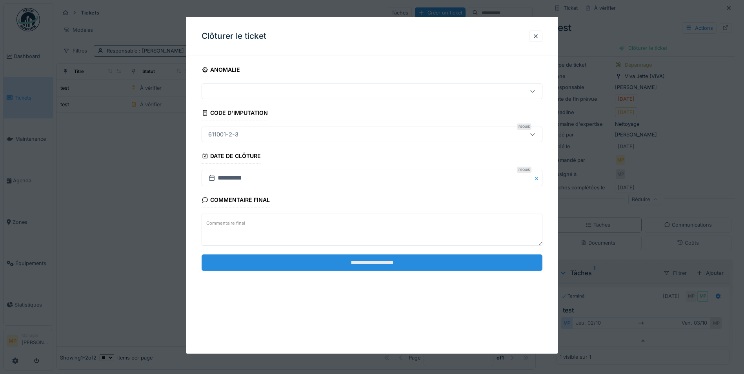
click at [370, 264] on input "**********" at bounding box center [372, 263] width 341 height 16
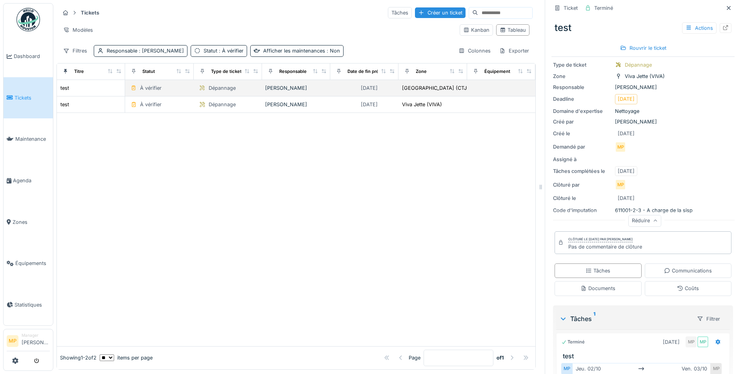
click at [146, 89] on div "À vérifier" at bounding box center [151, 87] width 22 height 7
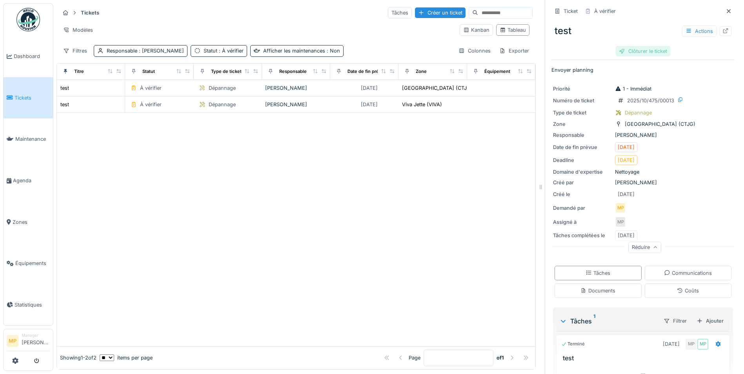
click at [633, 51] on div "Clôturer le ticket" at bounding box center [643, 51] width 55 height 11
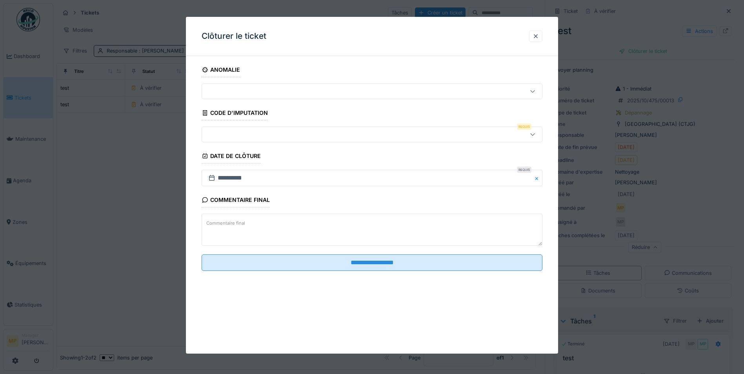
click at [536, 135] on icon at bounding box center [533, 134] width 6 height 5
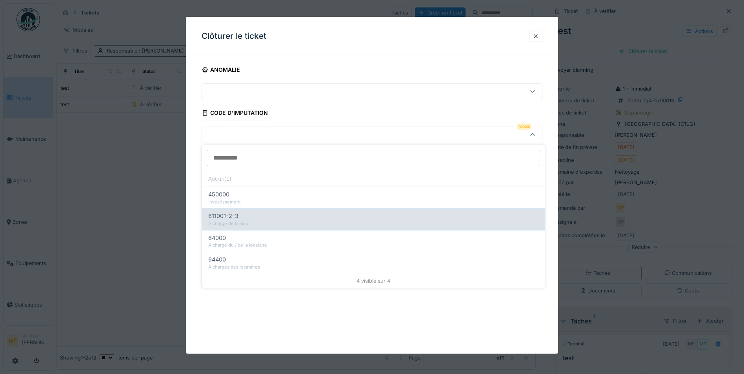
click at [219, 220] on span "611001-2-3" at bounding box center [223, 216] width 30 height 9
type input "****"
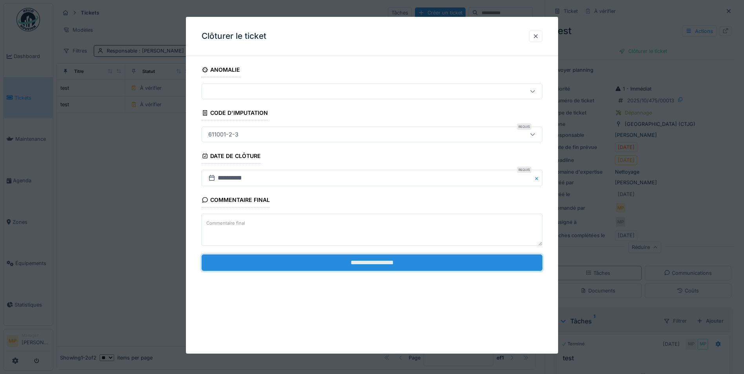
click at [372, 262] on input "**********" at bounding box center [372, 263] width 341 height 16
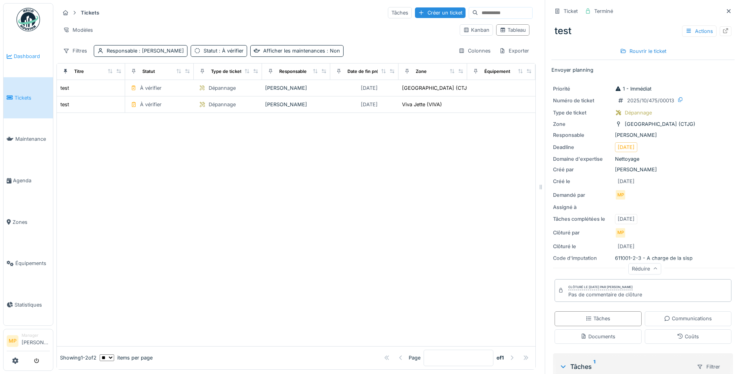
click at [20, 57] on span "Dashboard" at bounding box center [32, 56] width 36 height 7
